Goal: Transaction & Acquisition: Purchase product/service

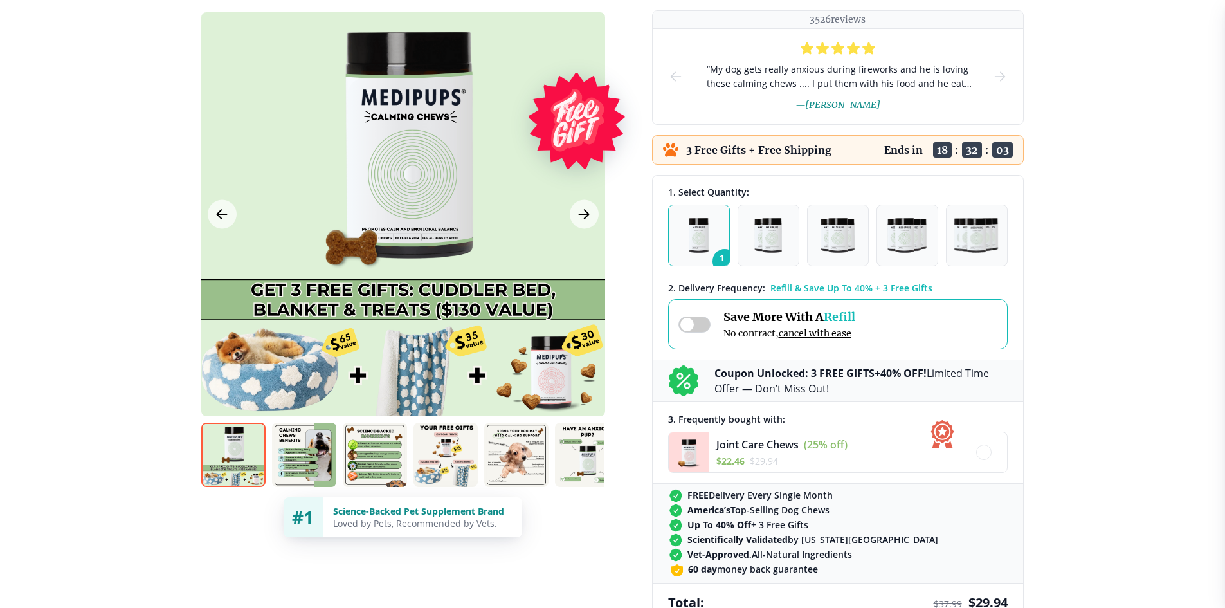
scroll to position [193, 0]
click at [499, 460] on img at bounding box center [516, 454] width 64 height 64
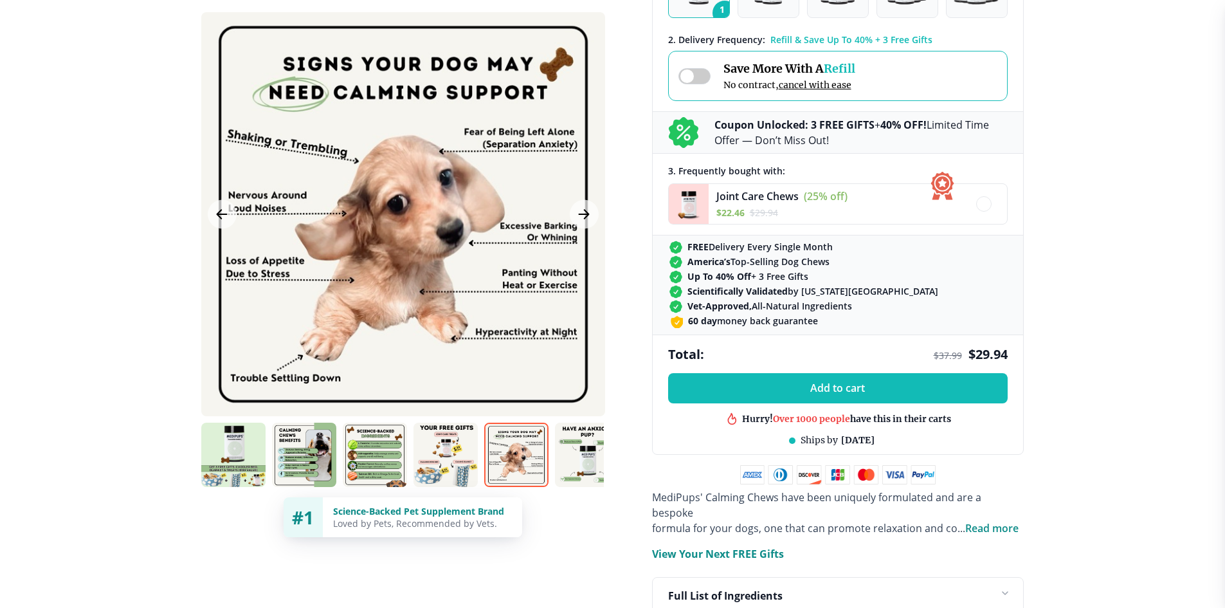
scroll to position [450, 0]
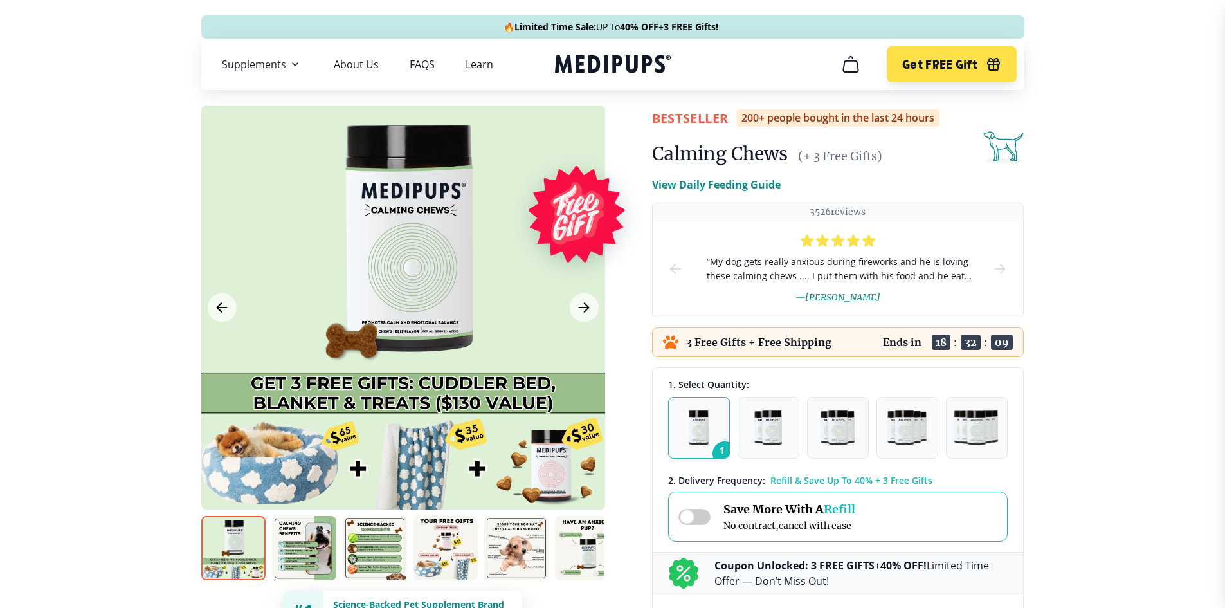
click at [907, 435] on img "button" at bounding box center [906, 427] width 39 height 35
click at [700, 417] on img "button" at bounding box center [699, 427] width 20 height 35
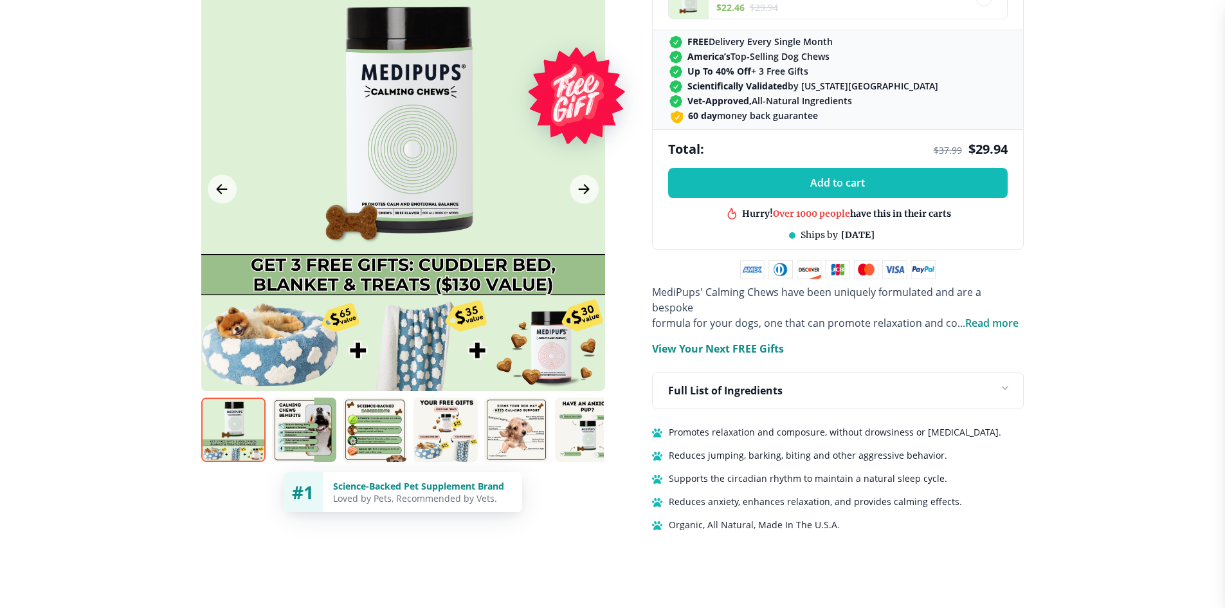
scroll to position [707, 0]
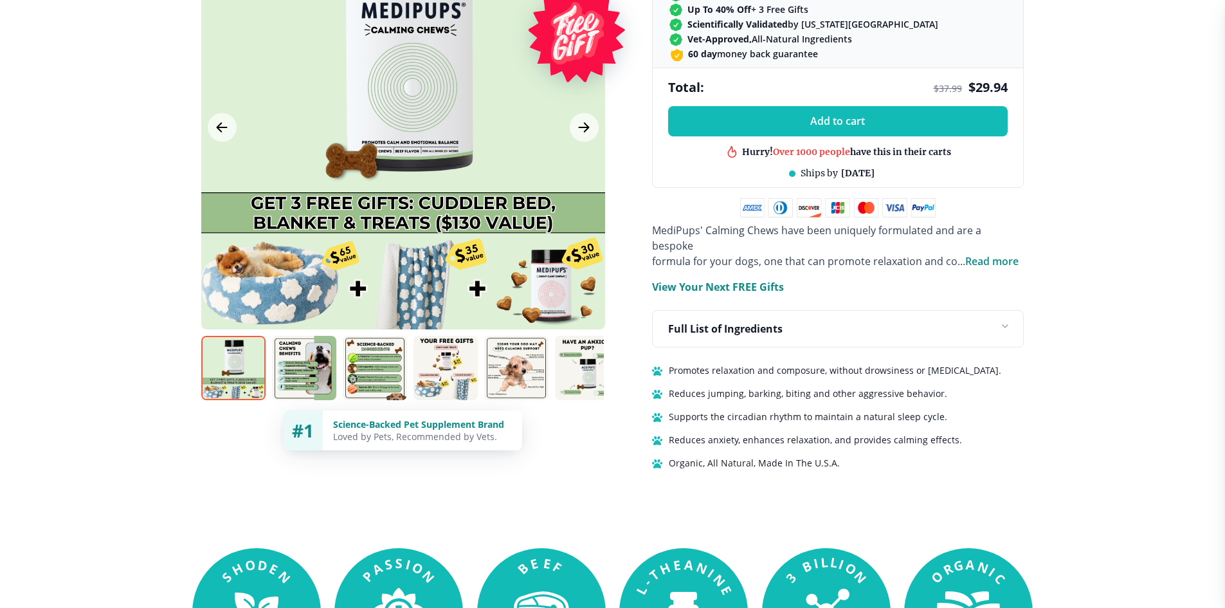
click at [300, 349] on img at bounding box center [304, 368] width 64 height 64
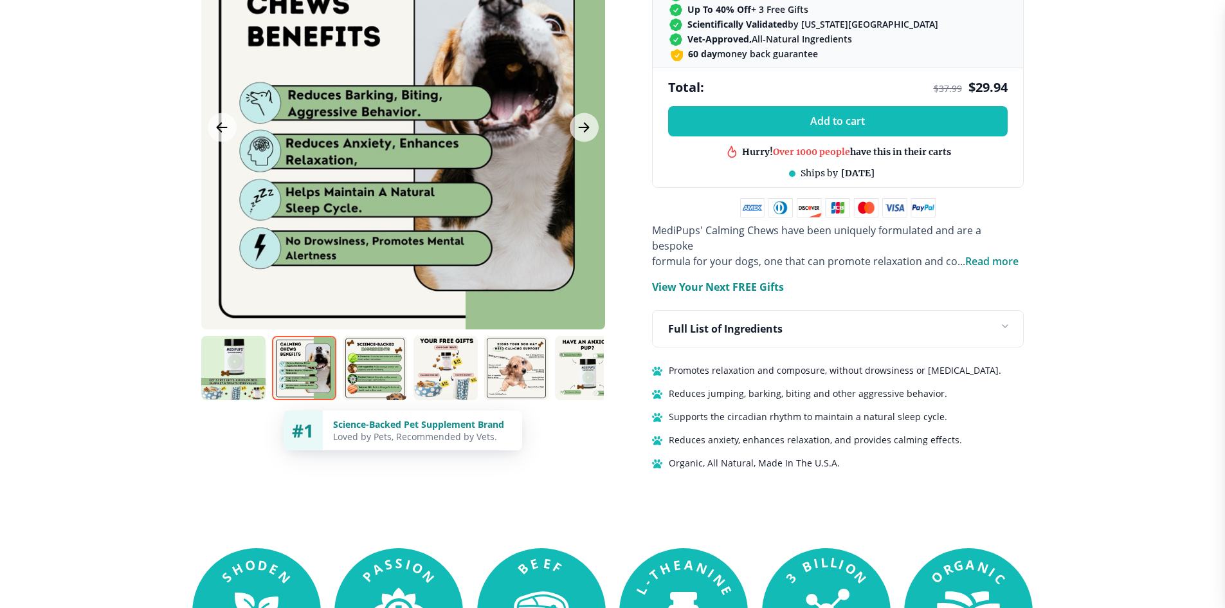
click at [358, 372] on img at bounding box center [375, 368] width 64 height 64
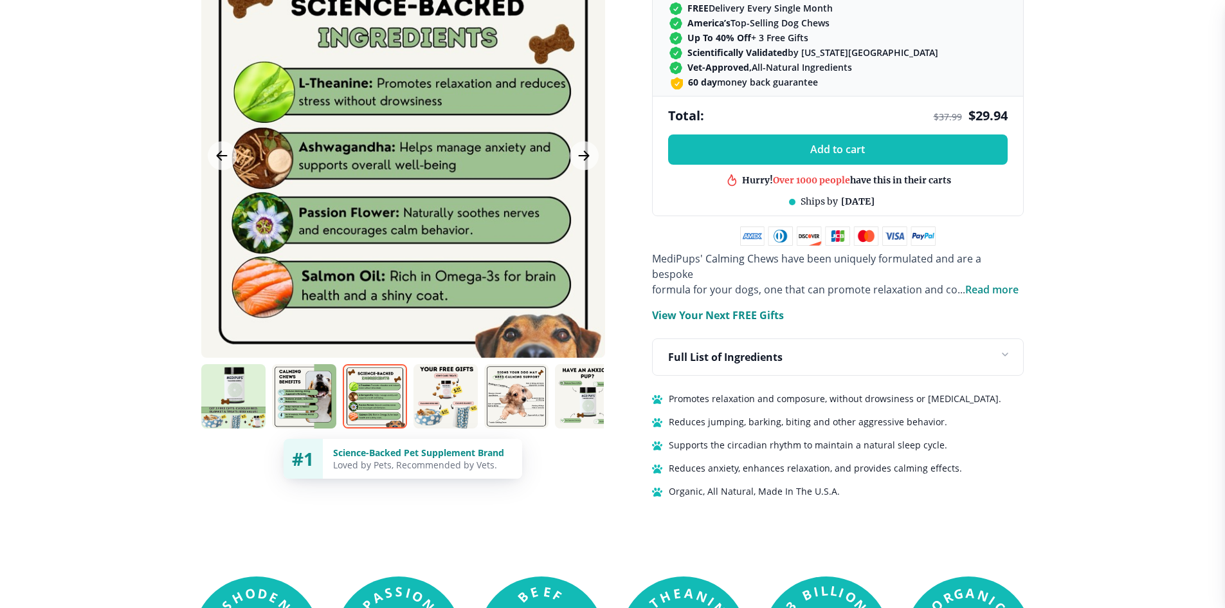
scroll to position [322, 0]
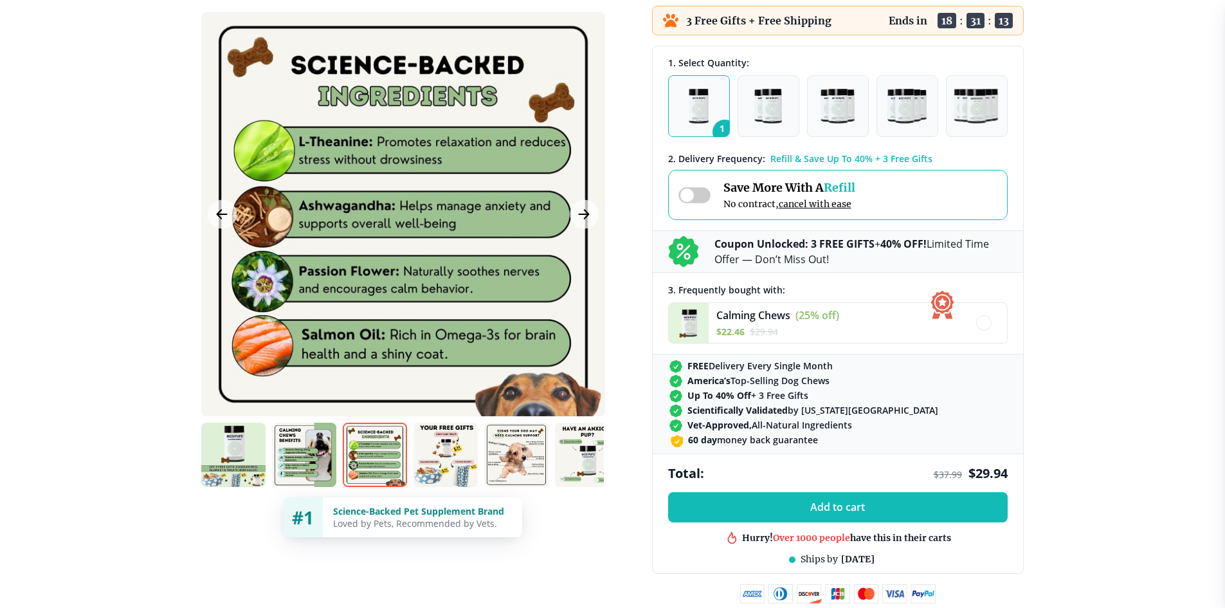
click at [705, 195] on span at bounding box center [694, 195] width 32 height 16
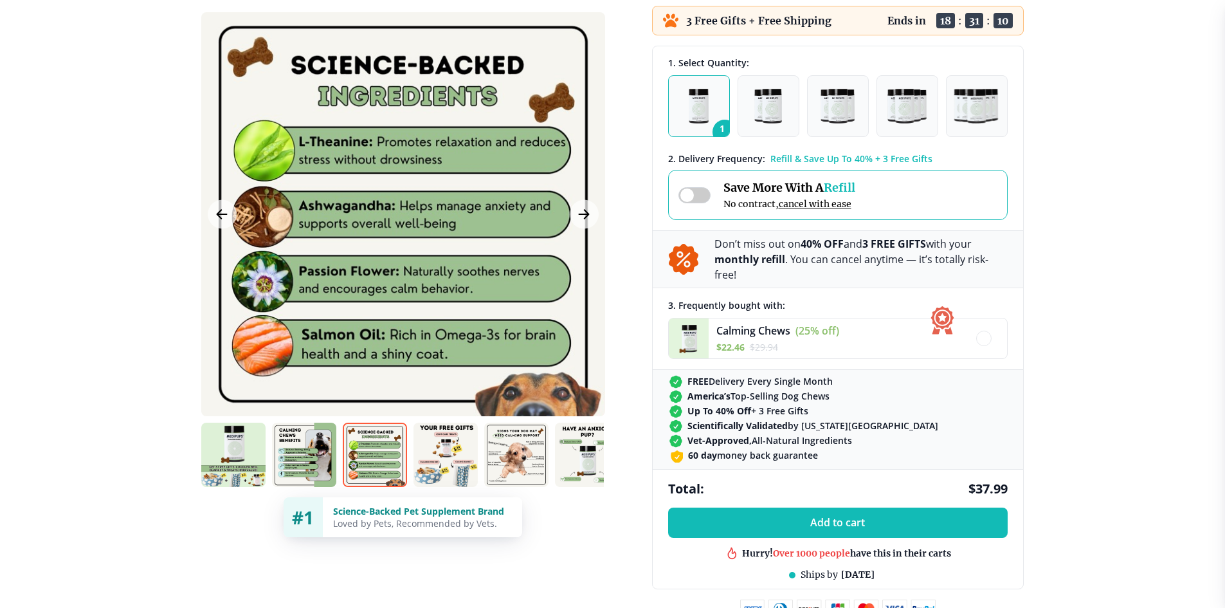
click at [673, 197] on div "Save More With A Refill No contract, cancel with ease" at bounding box center [838, 195] width 340 height 50
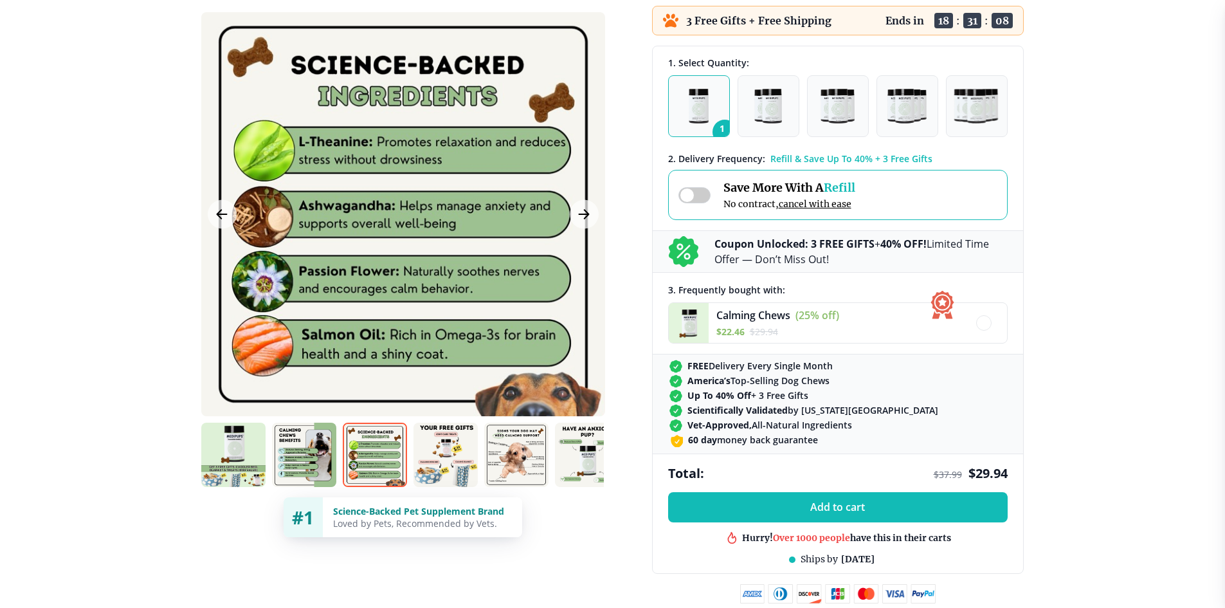
click at [803, 249] on b "Coupon Unlocked: 3 FREE GIFTS" at bounding box center [794, 244] width 160 height 14
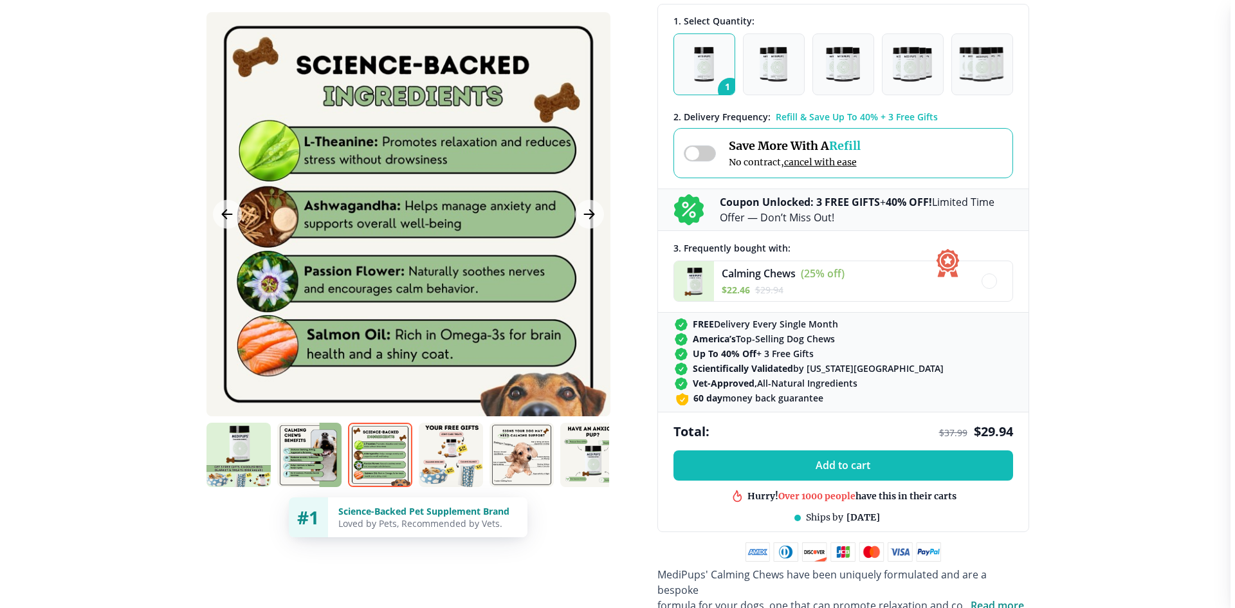
scroll to position [386, 0]
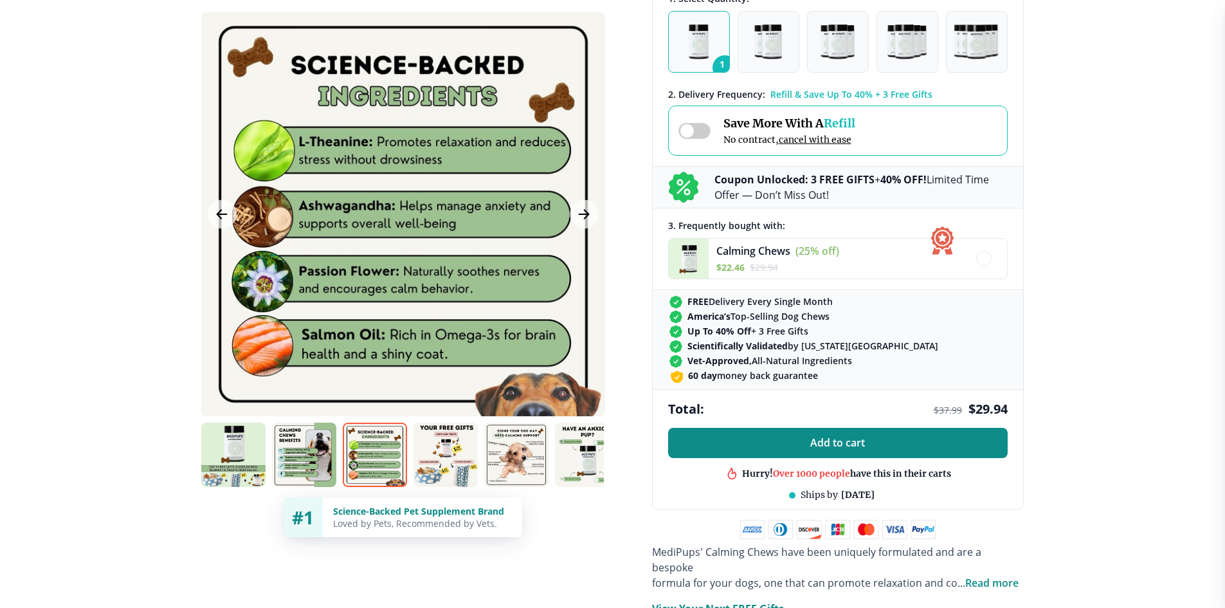
click at [840, 448] on span "Add to cart" at bounding box center [837, 443] width 55 height 12
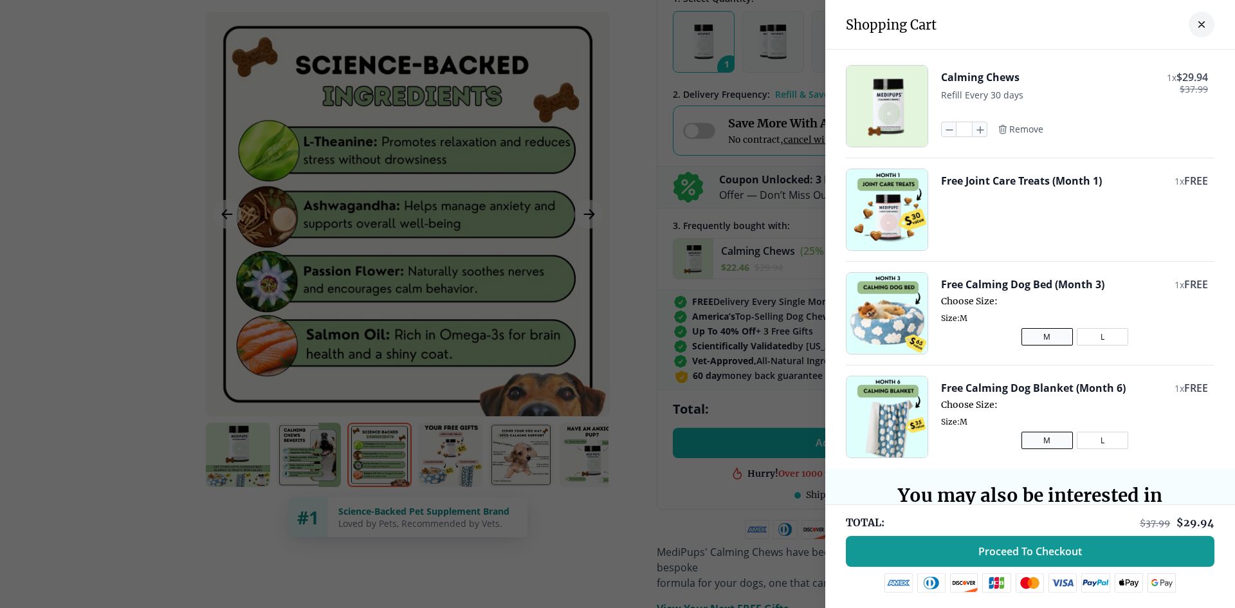
click at [1088, 338] on button "L" at bounding box center [1101, 336] width 51 height 17
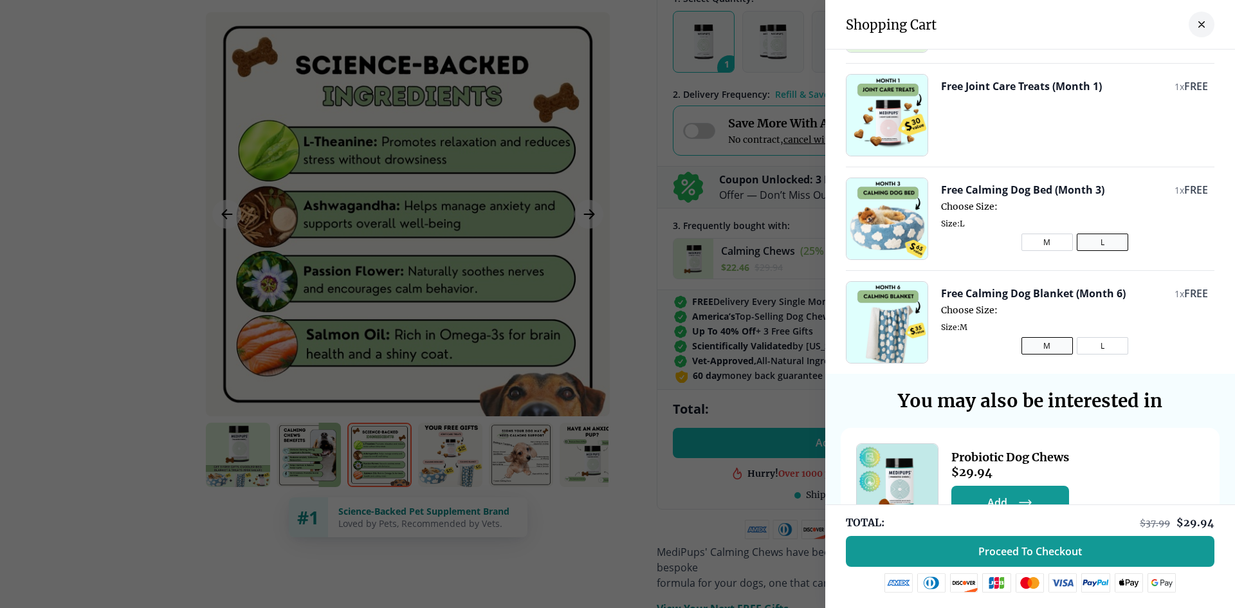
scroll to position [129, 0]
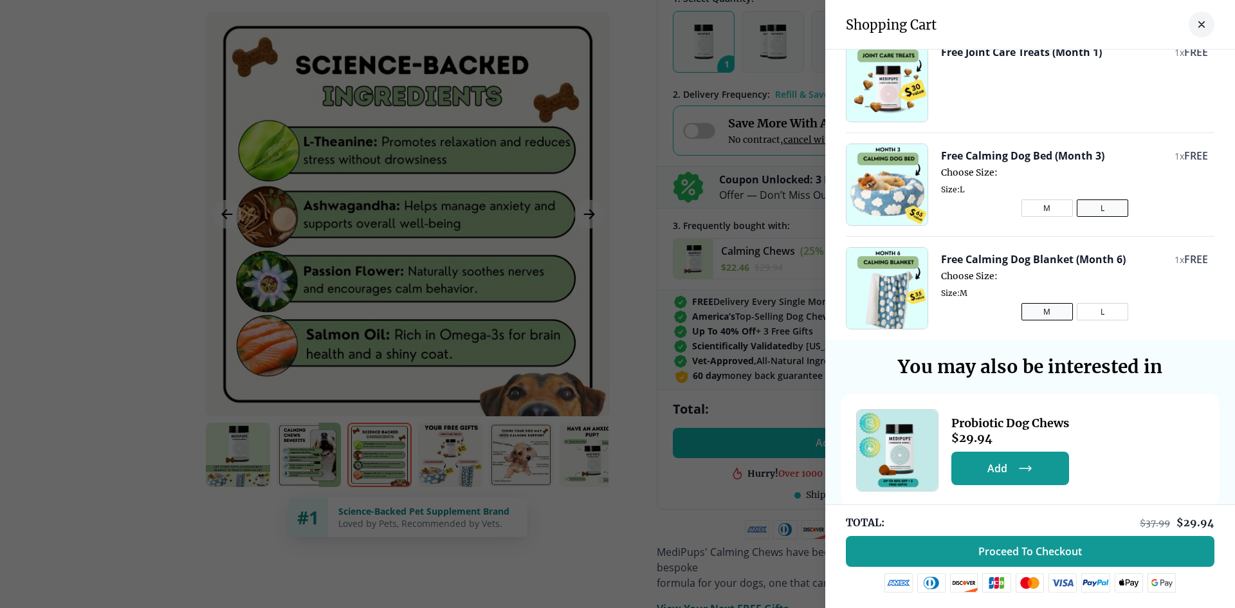
click at [1085, 314] on button "L" at bounding box center [1101, 311] width 51 height 17
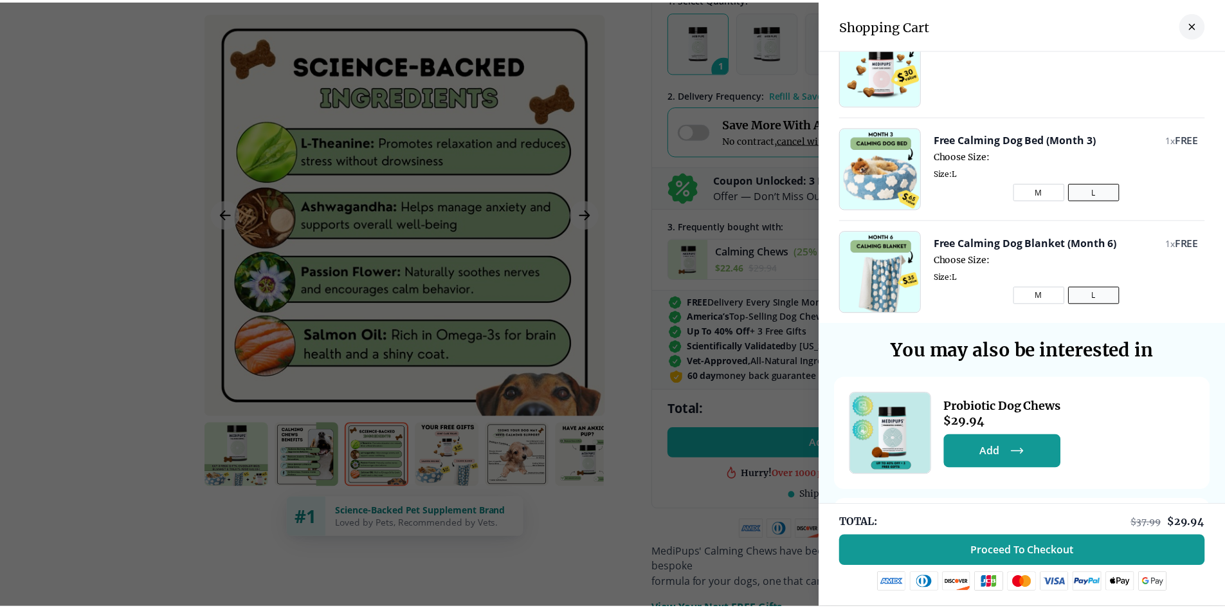
scroll to position [0, 0]
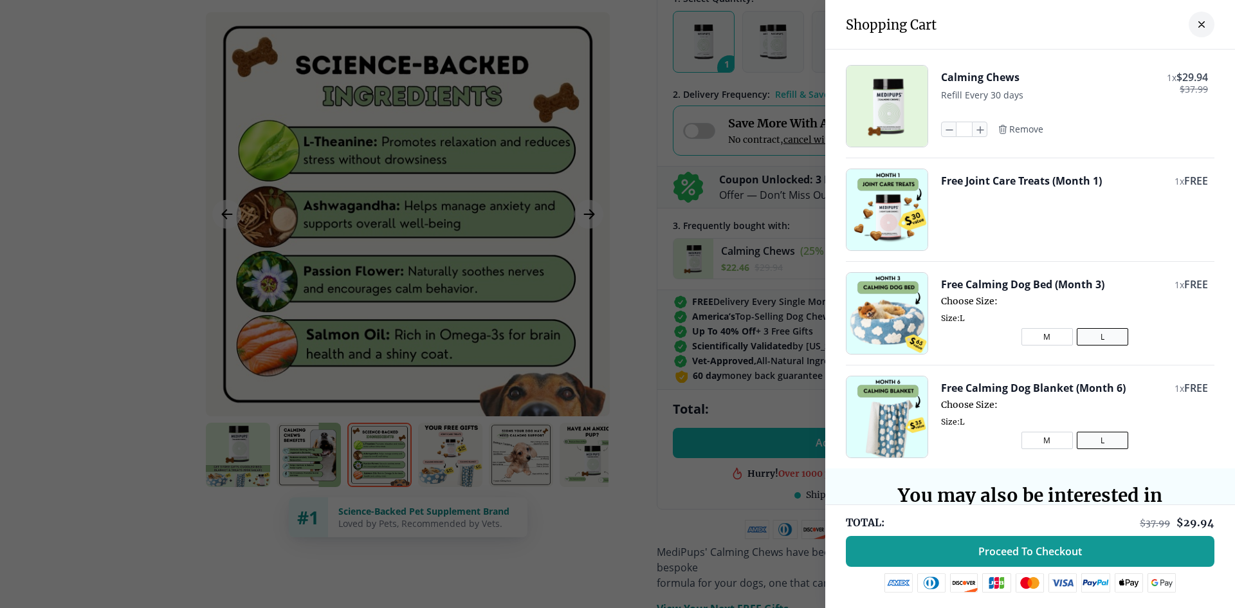
click at [1199, 26] on icon "close-cart" at bounding box center [1201, 24] width 5 height 5
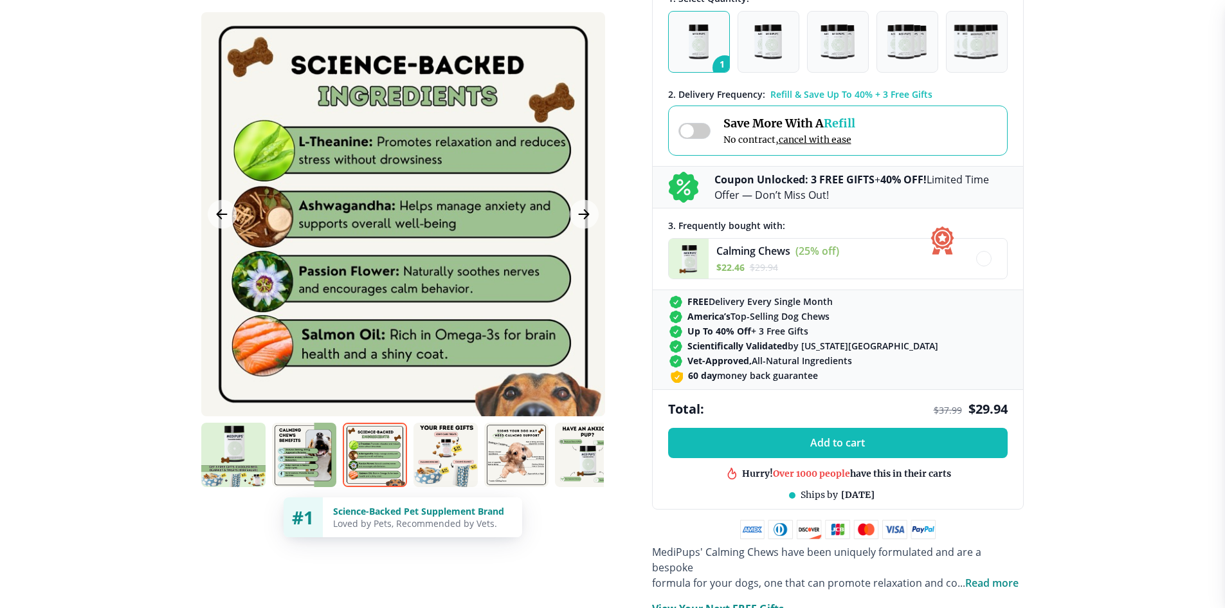
click at [706, 131] on span at bounding box center [694, 131] width 32 height 16
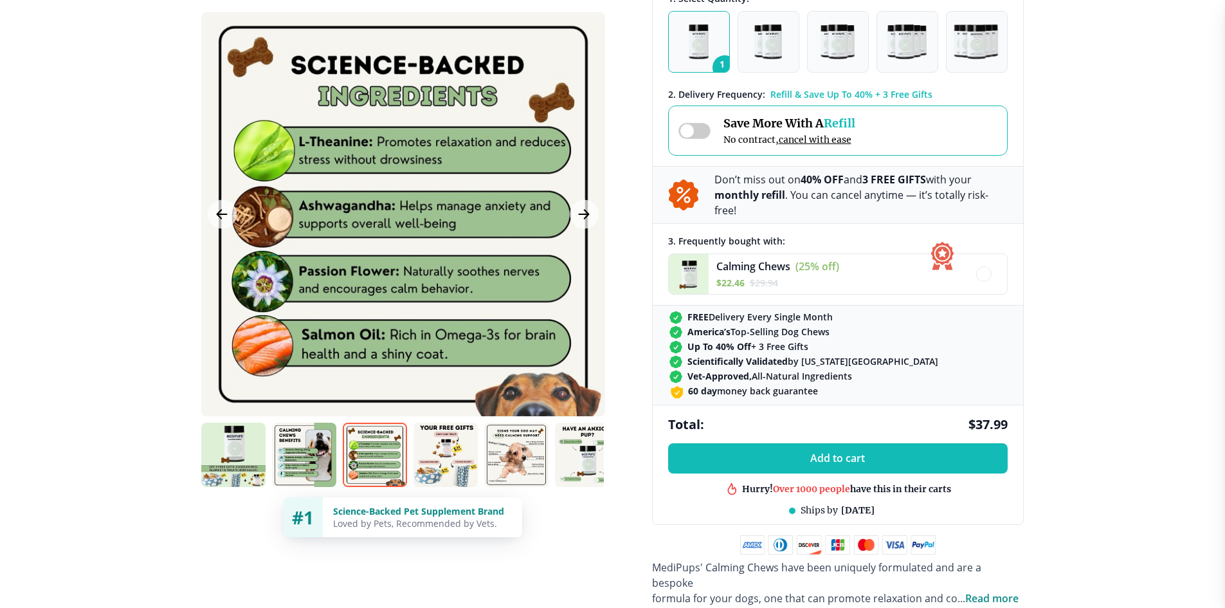
click at [682, 133] on span at bounding box center [694, 131] width 32 height 16
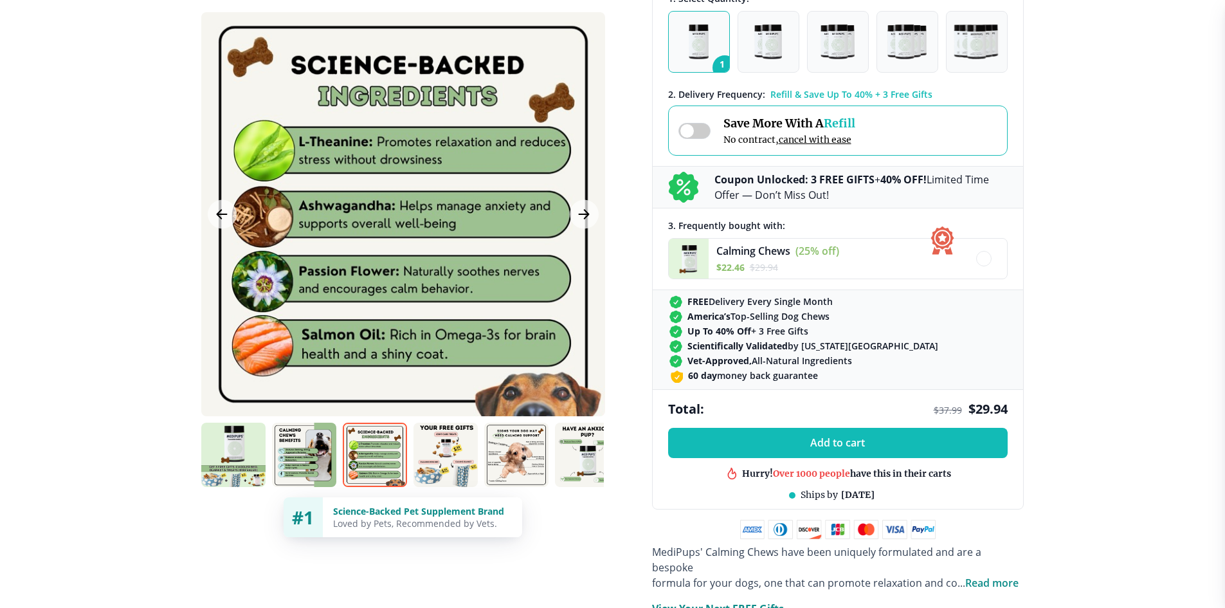
click at [839, 126] on span "Refill" at bounding box center [840, 123] width 32 height 15
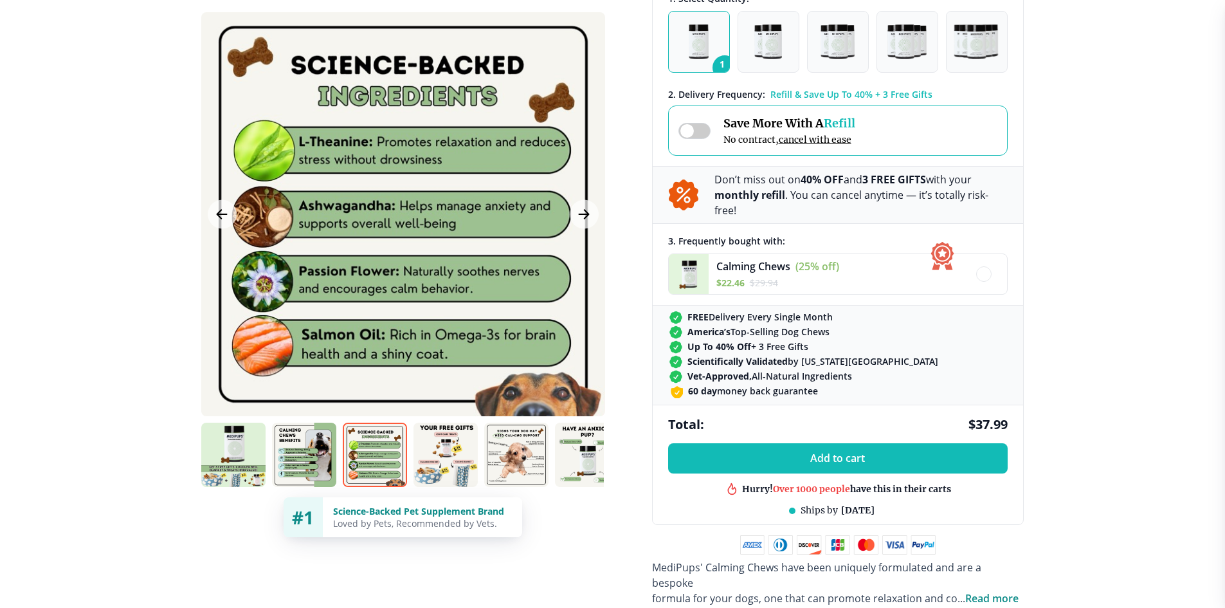
click at [839, 126] on span "Refill" at bounding box center [840, 123] width 32 height 15
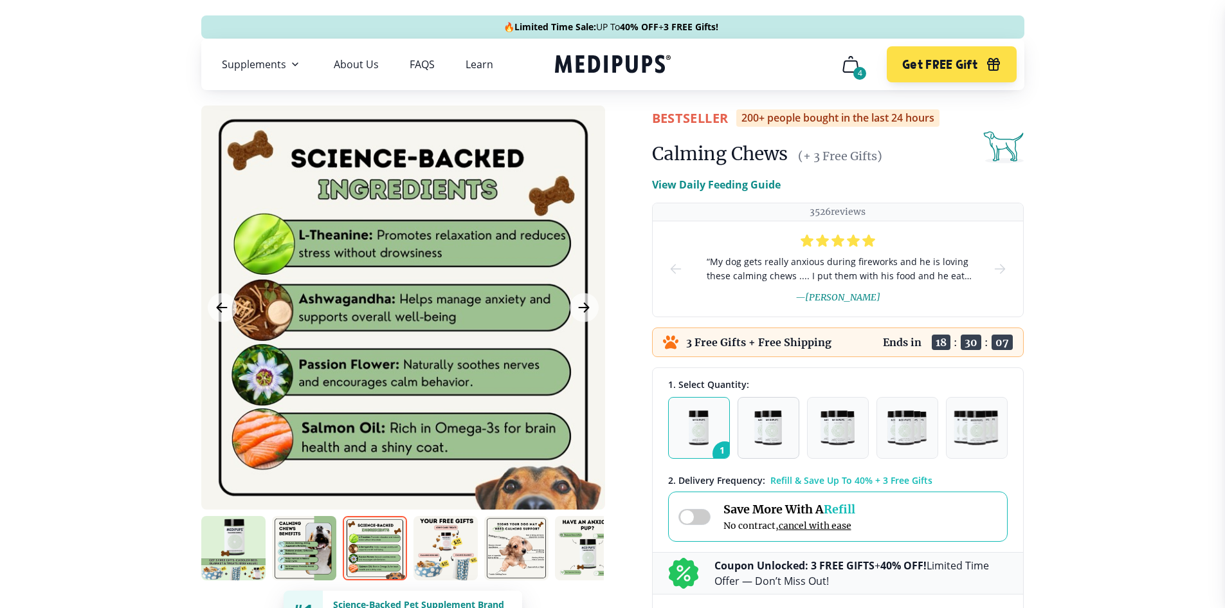
click at [781, 440] on img "button" at bounding box center [767, 427] width 27 height 35
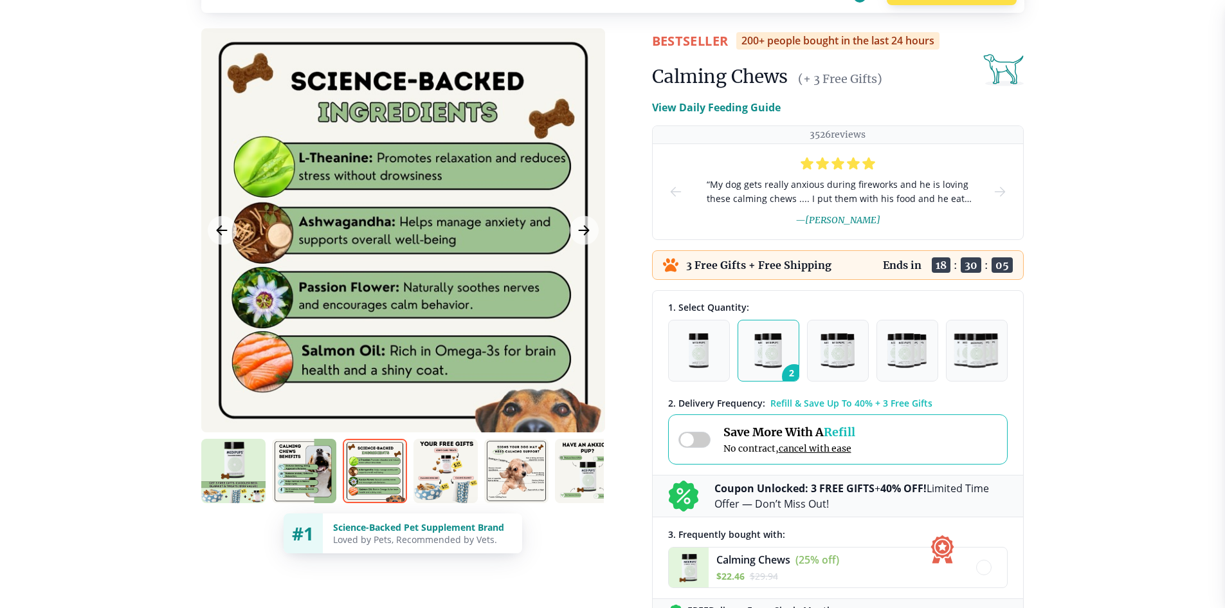
scroll to position [257, 0]
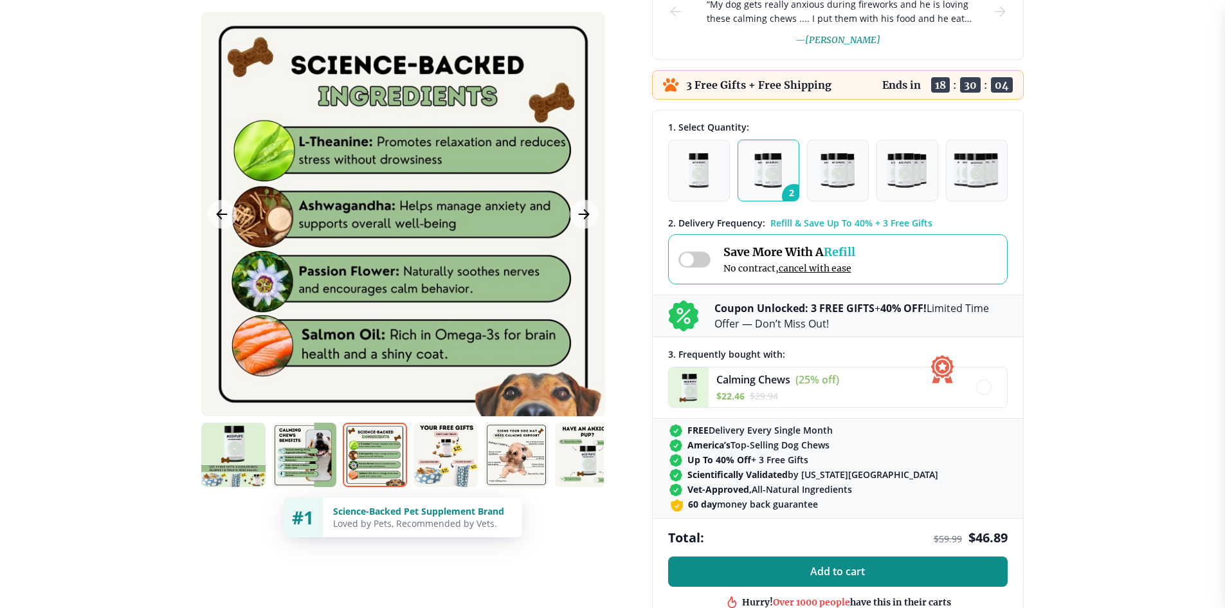
click at [817, 572] on span "Add to cart" at bounding box center [837, 571] width 55 height 12
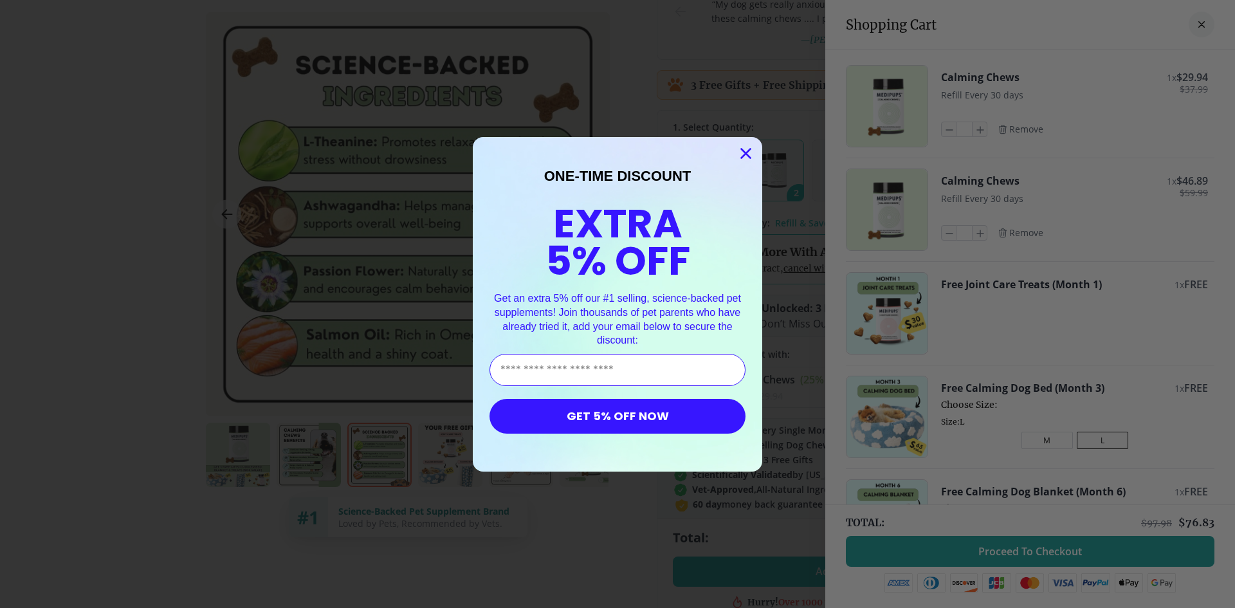
click at [735, 151] on circle "Close dialog" at bounding box center [745, 152] width 21 height 21
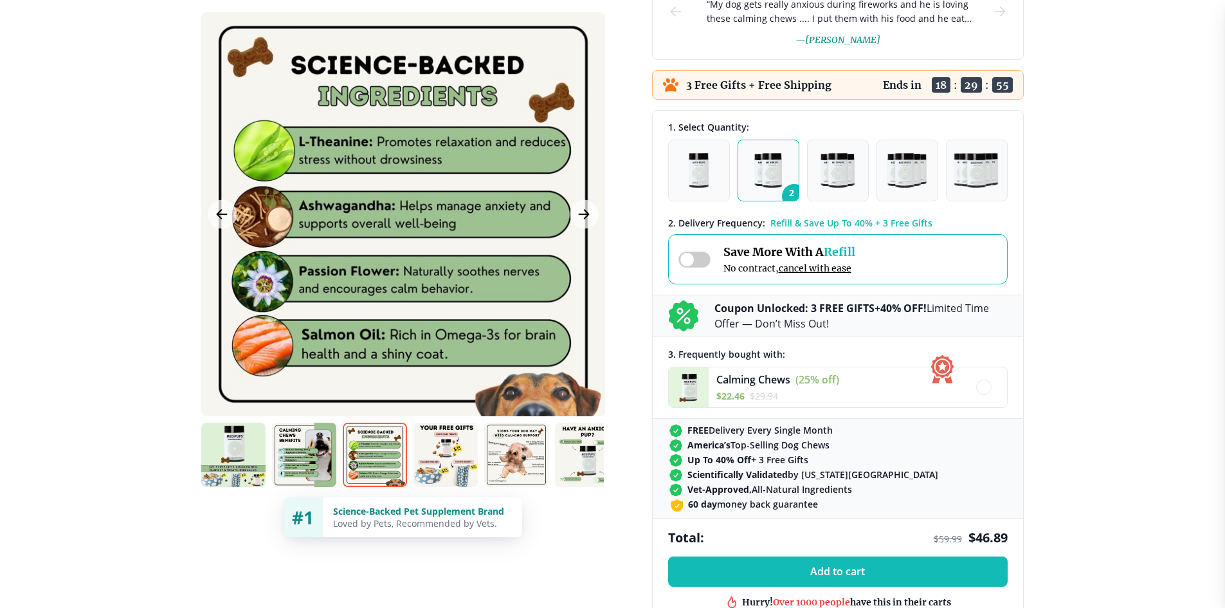
click at [781, 180] on img "button" at bounding box center [767, 170] width 27 height 35
click at [835, 180] on img "button" at bounding box center [837, 170] width 33 height 35
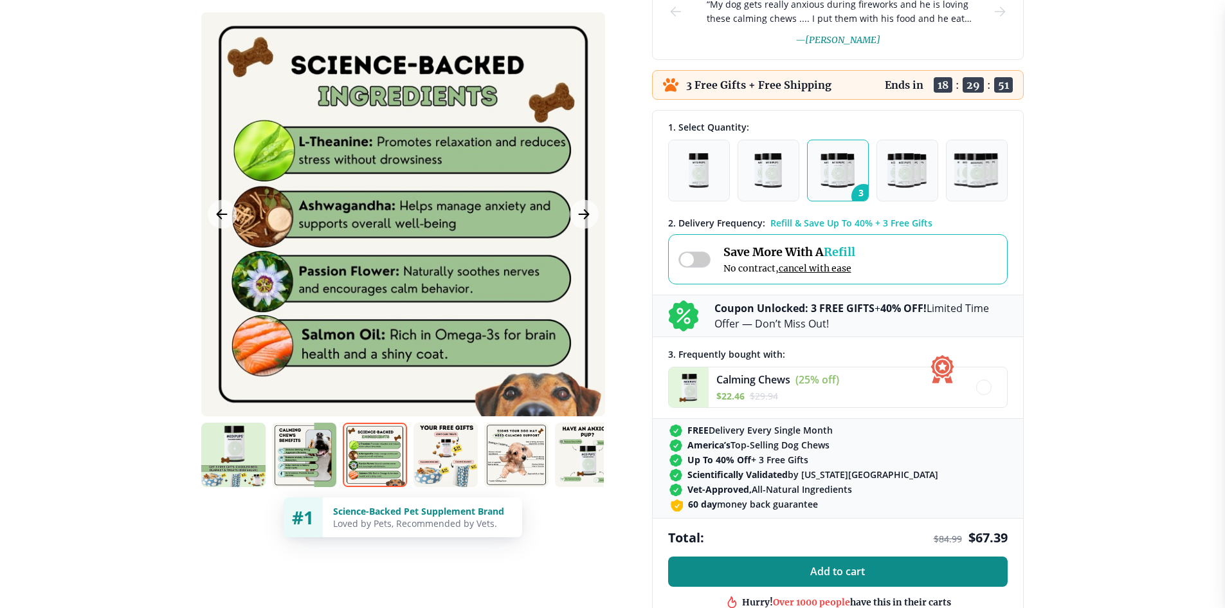
click at [843, 578] on button "Add to cart" at bounding box center [838, 571] width 340 height 30
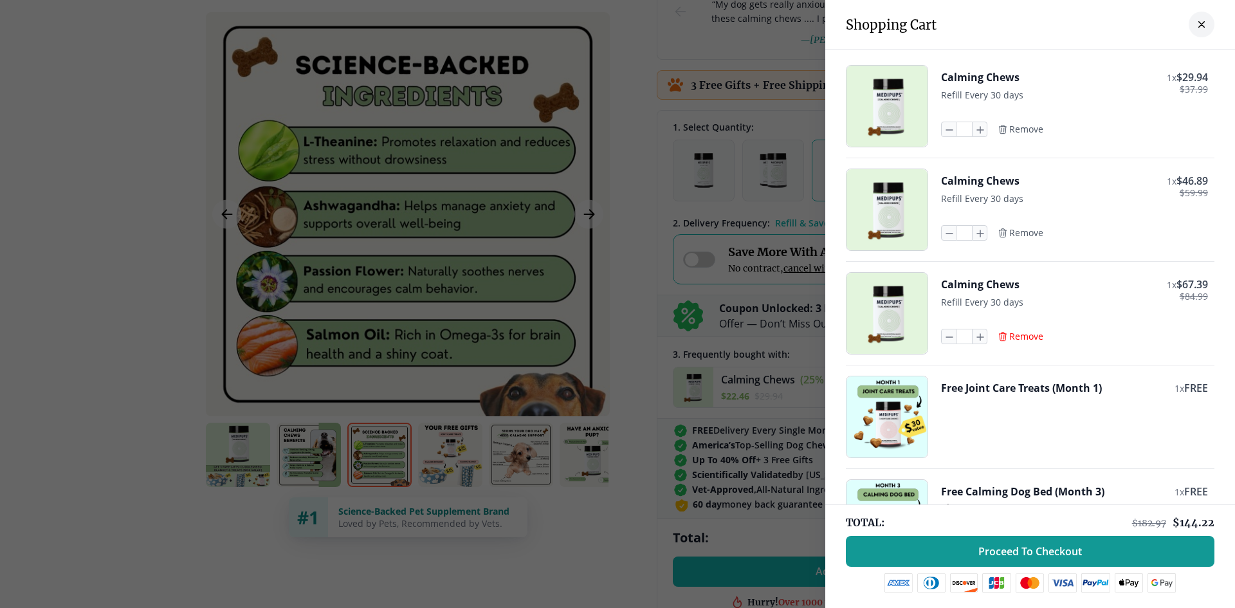
click at [1015, 336] on span "Remove" at bounding box center [1026, 337] width 34 height 12
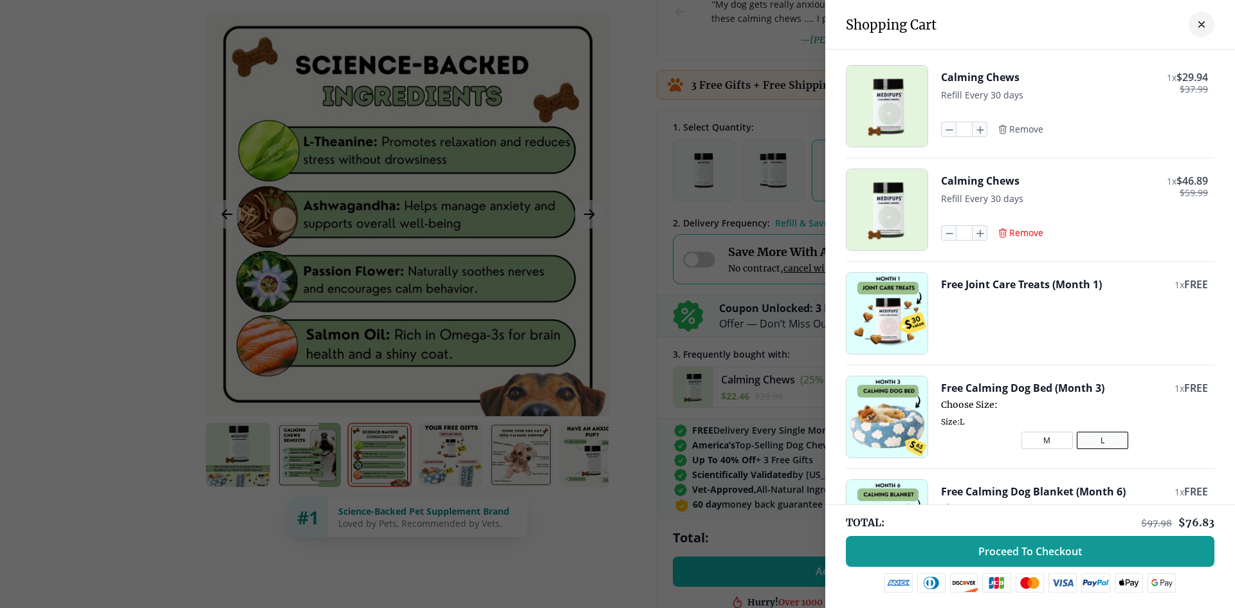
click at [1021, 230] on span "Remove" at bounding box center [1026, 233] width 34 height 12
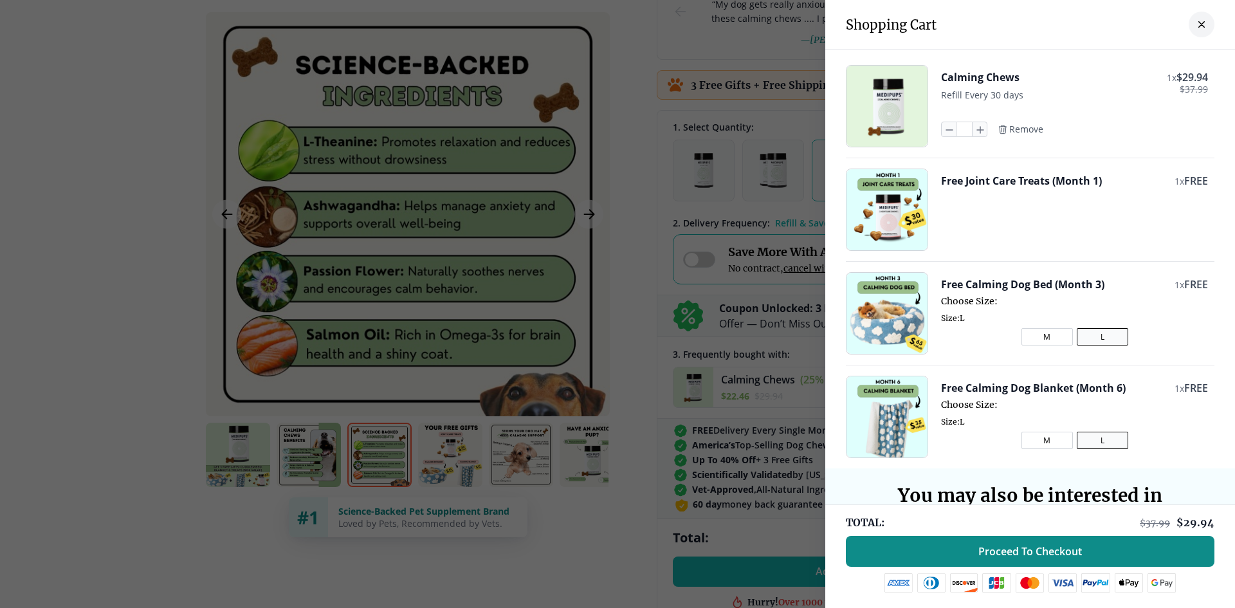
click at [1043, 556] on span "Proceed To Checkout" at bounding box center [1030, 551] width 104 height 13
